Goal: Obtain resource: Download file/media

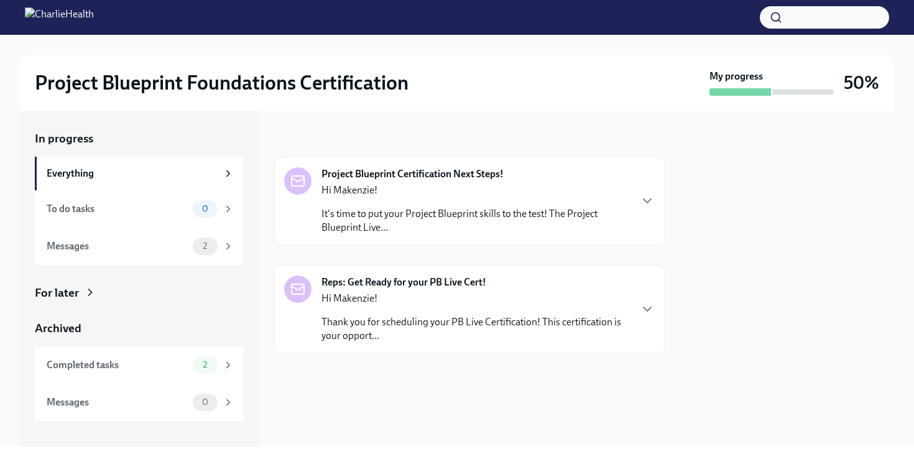
click at [363, 320] on p "Thank you for scheduling your PB Live Certification! This certification is your…" at bounding box center [475, 328] width 308 height 27
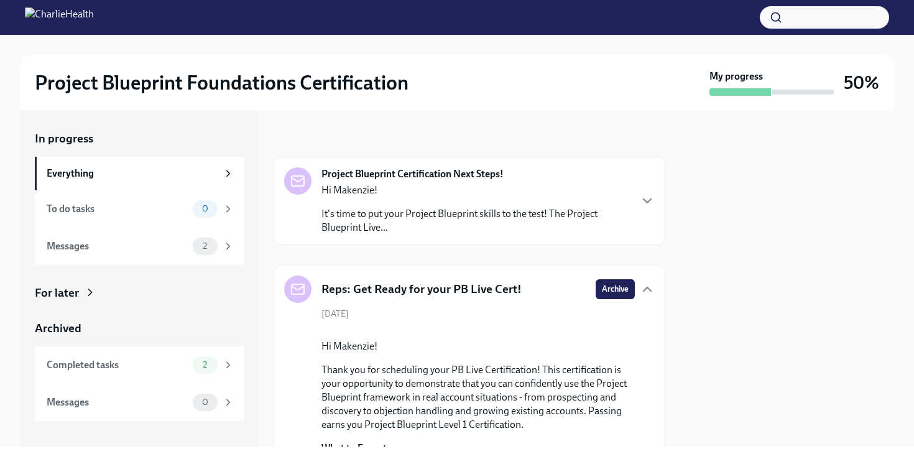
click at [424, 202] on div "Hi Makenzie! It's time to put your Project Blueprint skills to the test! The Pr…" at bounding box center [475, 208] width 308 height 51
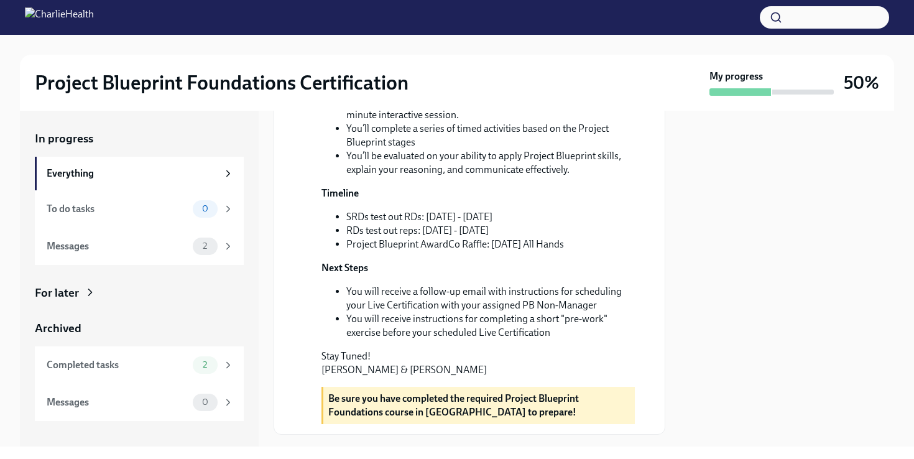
scroll to position [275, 0]
click at [132, 257] on div "Messages 2" at bounding box center [139, 245] width 209 height 37
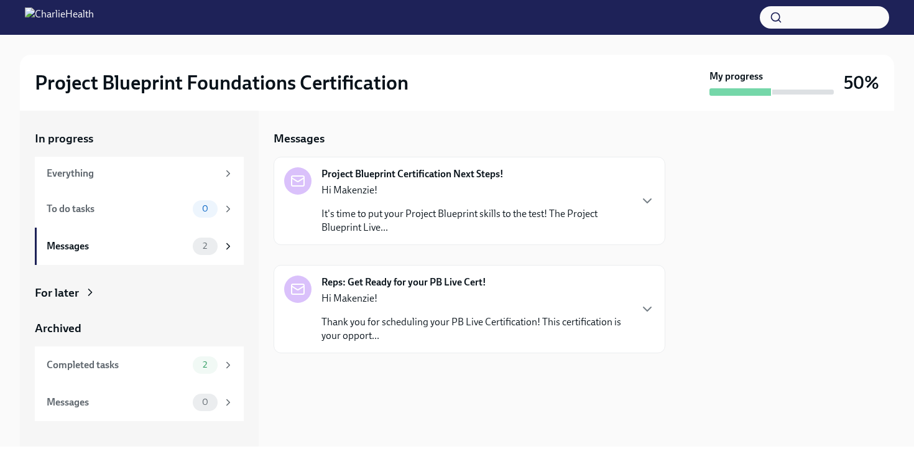
click at [398, 210] on p "It's time to put your Project Blueprint skills to the test! The Project Bluepri…" at bounding box center [475, 220] width 308 height 27
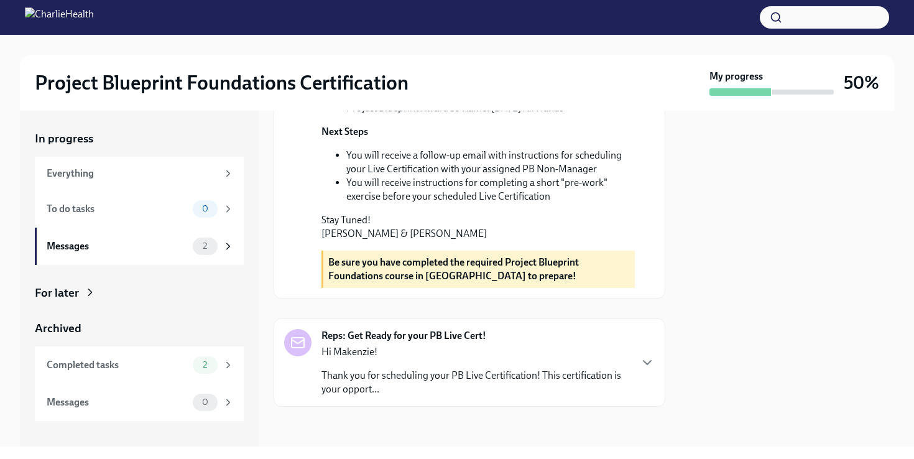
click at [428, 354] on p "Hi Makenzie!" at bounding box center [475, 352] width 308 height 14
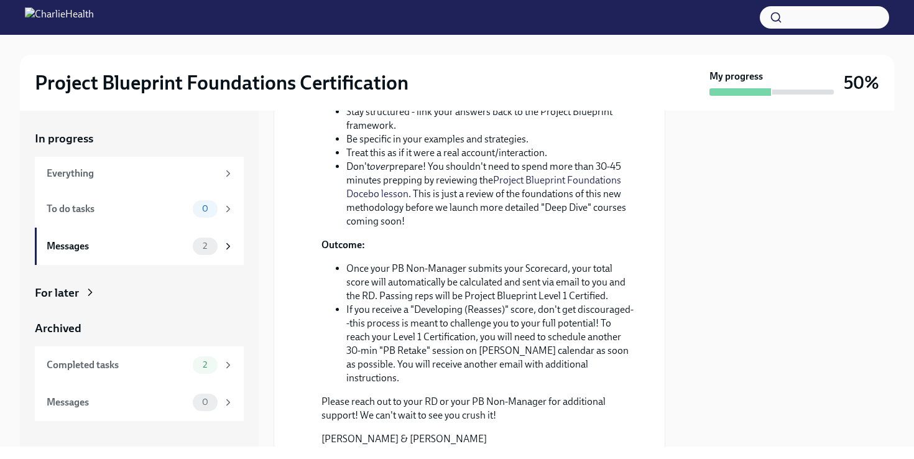
scroll to position [1317, 0]
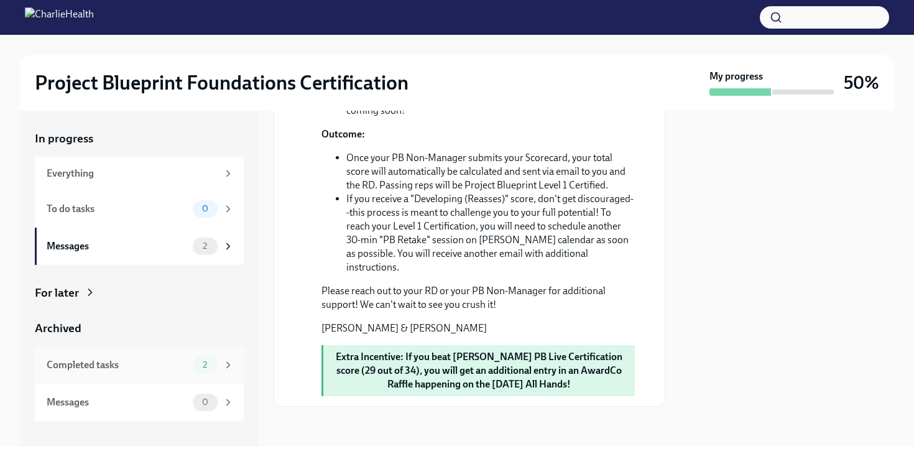
click at [135, 359] on div "Completed tasks" at bounding box center [117, 365] width 141 height 14
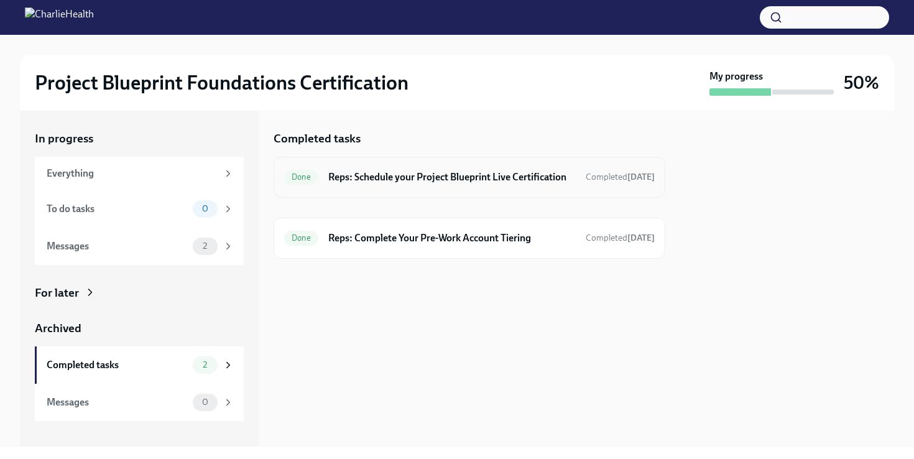
click at [461, 174] on h6 "Reps: Schedule your Project Blueprint Live Certification" at bounding box center [451, 177] width 247 height 14
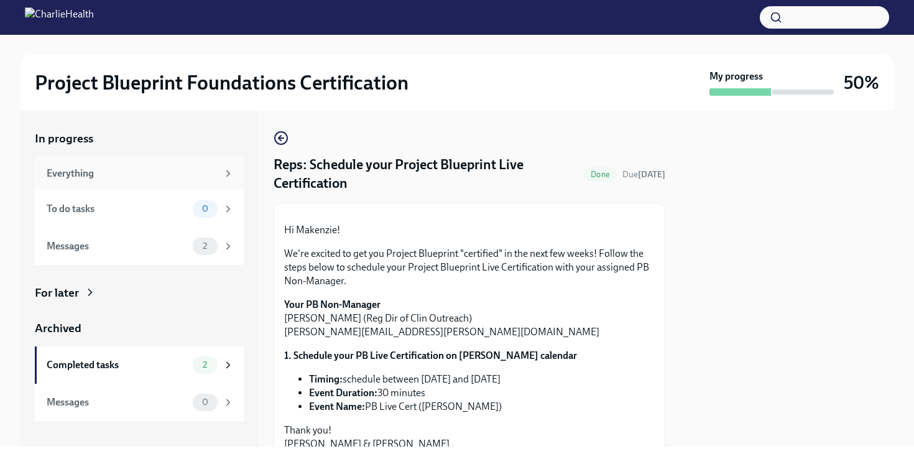
click at [159, 180] on div "Everything" at bounding box center [132, 174] width 171 height 14
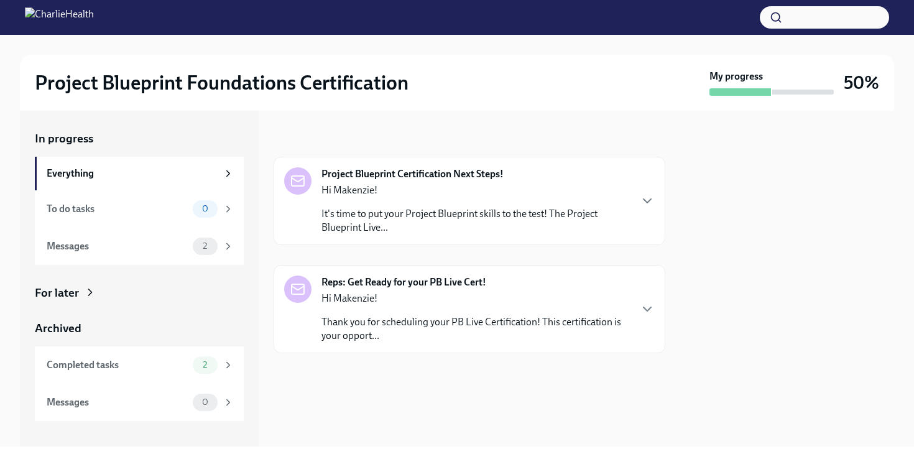
click at [483, 278] on strong "Reps: Get Ready for your PB Live Cert!" at bounding box center [403, 282] width 165 height 14
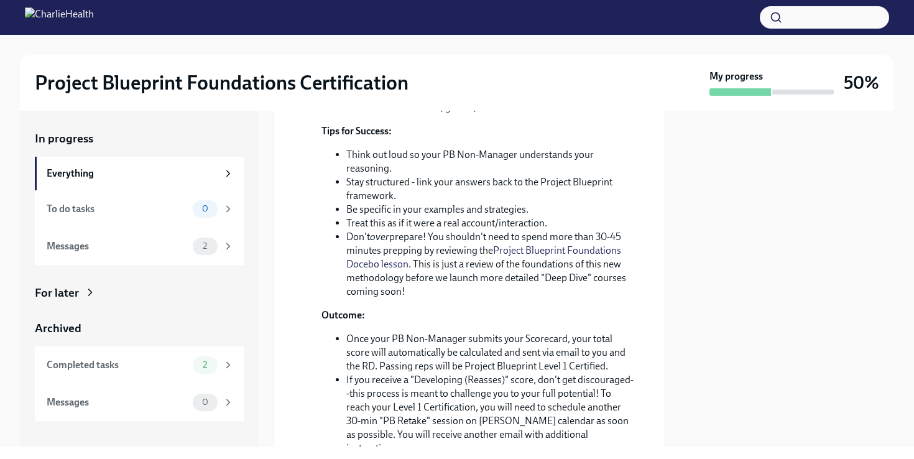
scroll to position [777, 0]
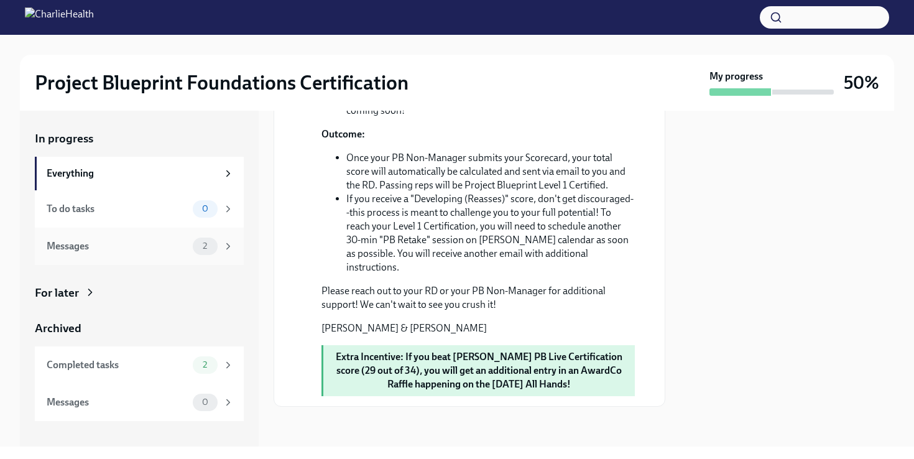
click at [108, 249] on div "Messages" at bounding box center [117, 246] width 141 height 14
click at [126, 183] on div "Everything" at bounding box center [139, 174] width 209 height 34
click at [124, 204] on div "To do tasks" at bounding box center [117, 209] width 141 height 14
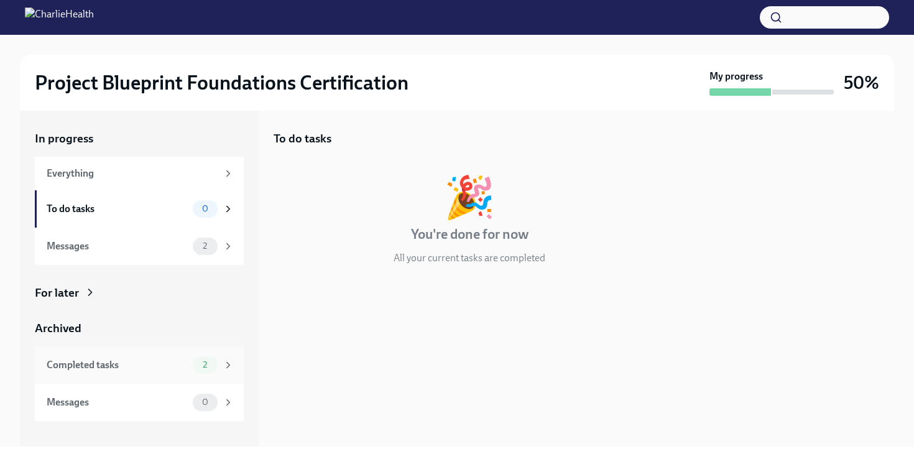
click at [110, 359] on div "Completed tasks" at bounding box center [117, 365] width 141 height 14
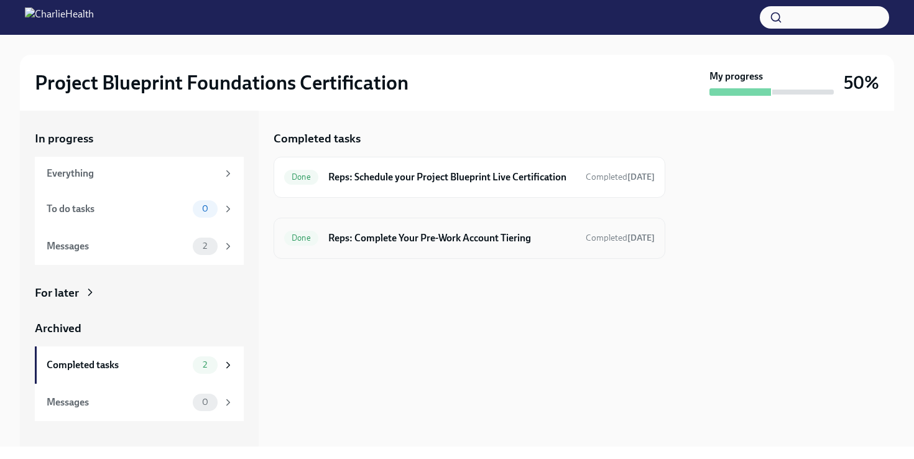
click at [433, 259] on div "Done Reps: Complete Your Pre-Work Account Tiering Completed [DATE]" at bounding box center [469, 238] width 392 height 41
click at [651, 243] on strong "[DATE]" at bounding box center [640, 237] width 27 height 11
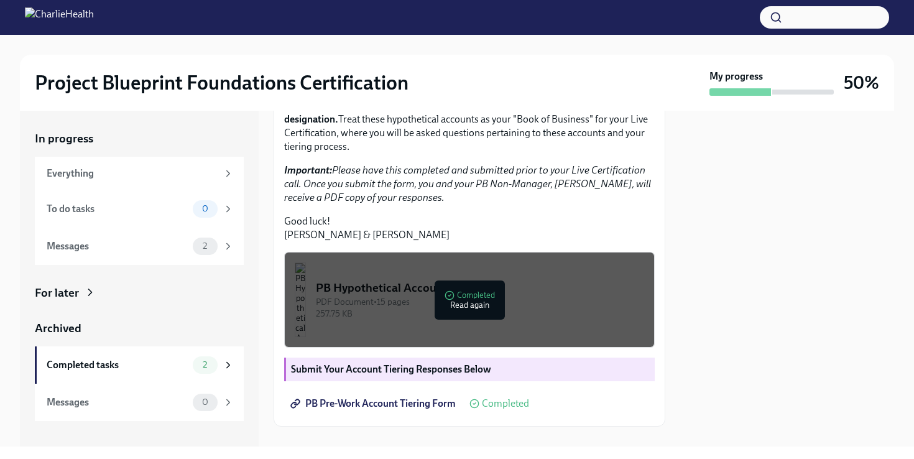
scroll to position [277, 0]
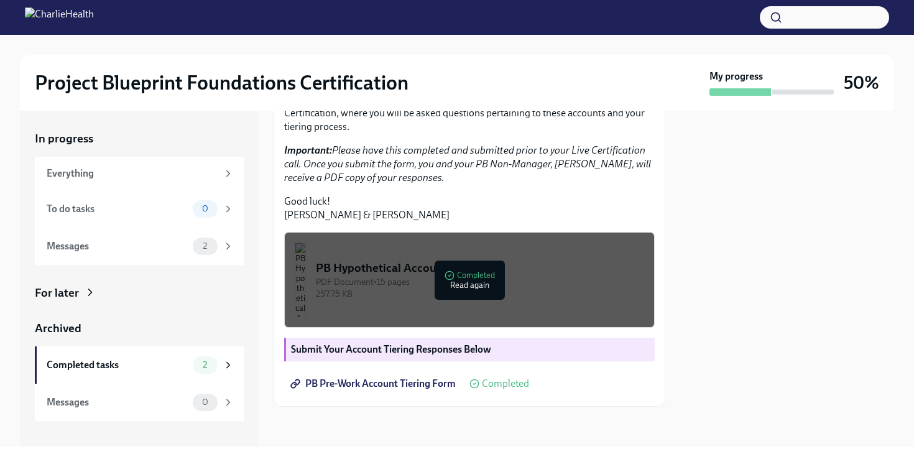
click at [364, 390] on span "PB Pre-Work Account Tiering Form" at bounding box center [374, 383] width 163 height 12
click at [464, 288] on div "257.75 KB" at bounding box center [480, 294] width 328 height 12
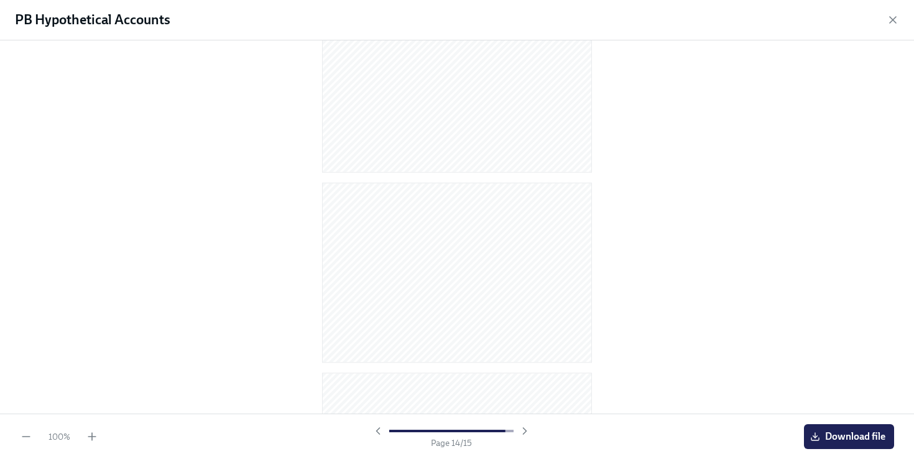
scroll to position [2487, 0]
click at [837, 419] on div "100 % Page 15 / 15 Download file" at bounding box center [457, 435] width 914 height 45
click at [822, 439] on span "Download file" at bounding box center [848, 436] width 73 height 12
